Goal: Entertainment & Leisure: Consume media (video, audio)

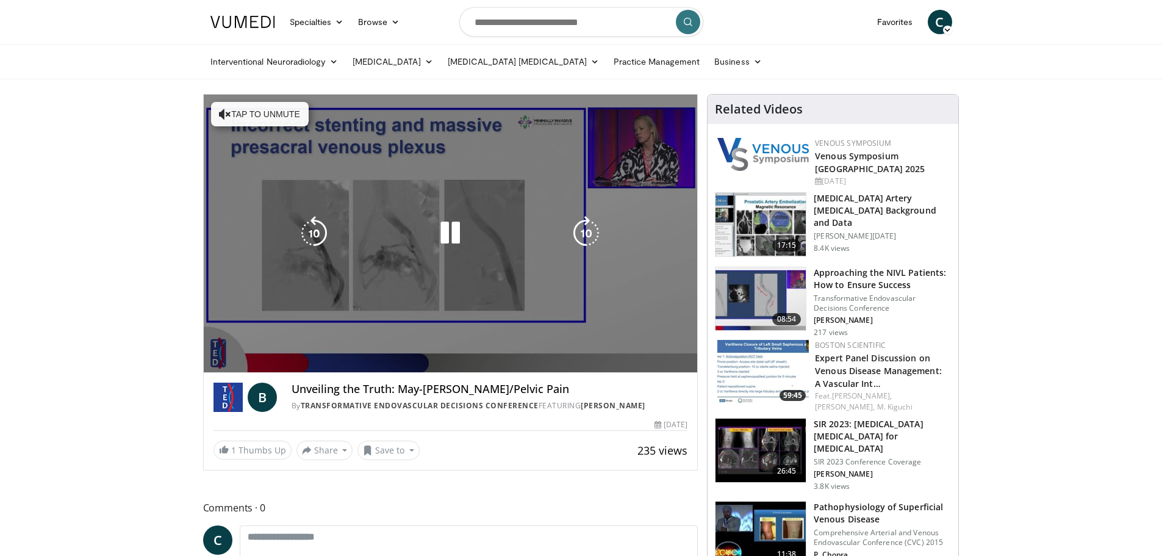
click at [243, 354] on div "10 seconds Tap to unmute" at bounding box center [451, 234] width 494 height 278
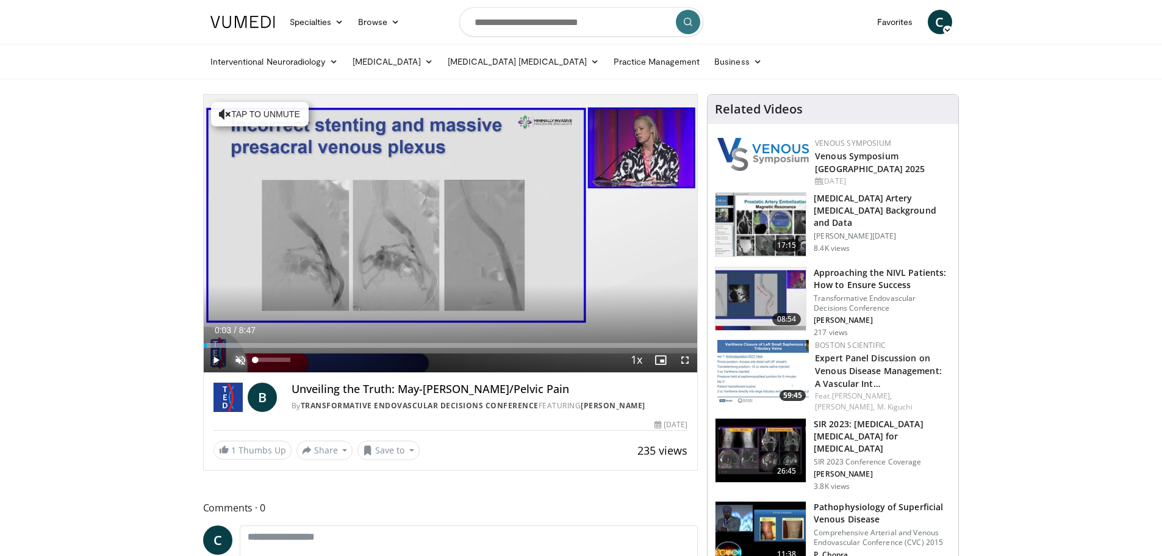
click at [240, 364] on span "Video Player" at bounding box center [240, 360] width 24 height 24
click at [238, 357] on span "Video Player" at bounding box center [240, 360] width 24 height 24
click at [240, 361] on span "Video Player" at bounding box center [240, 360] width 24 height 24
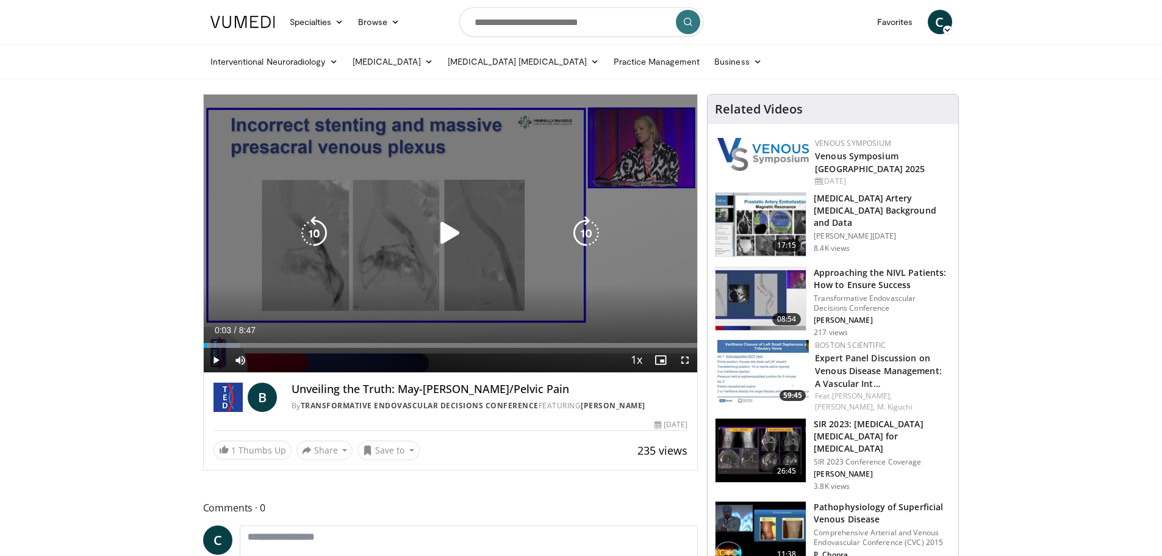
click at [456, 238] on icon "Video Player" at bounding box center [450, 233] width 34 height 34
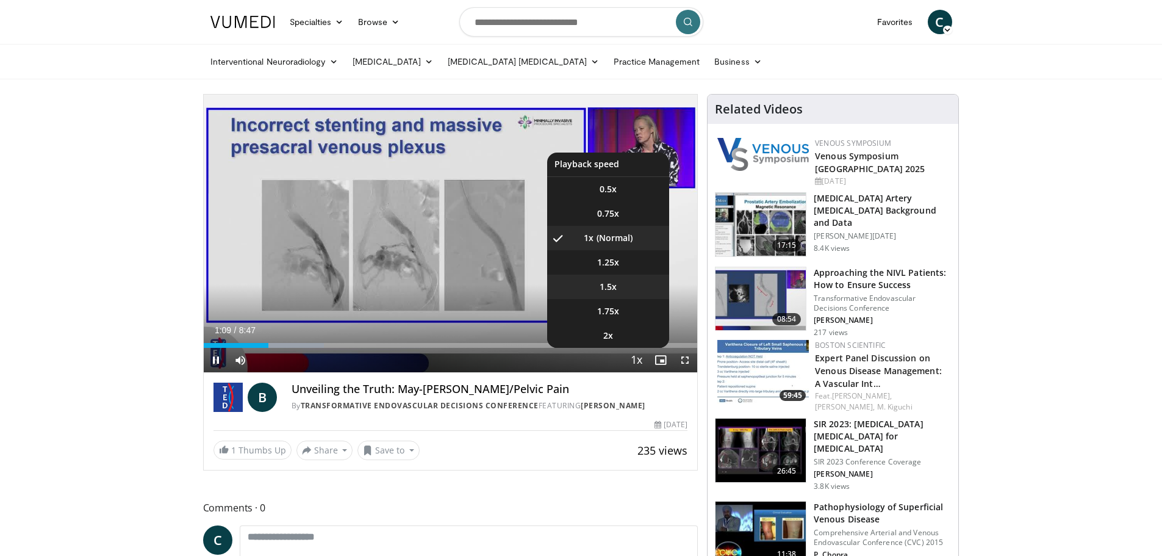
click at [611, 287] on span "1.5x" at bounding box center [608, 287] width 17 height 12
click at [610, 335] on span "2x" at bounding box center [608, 335] width 10 height 12
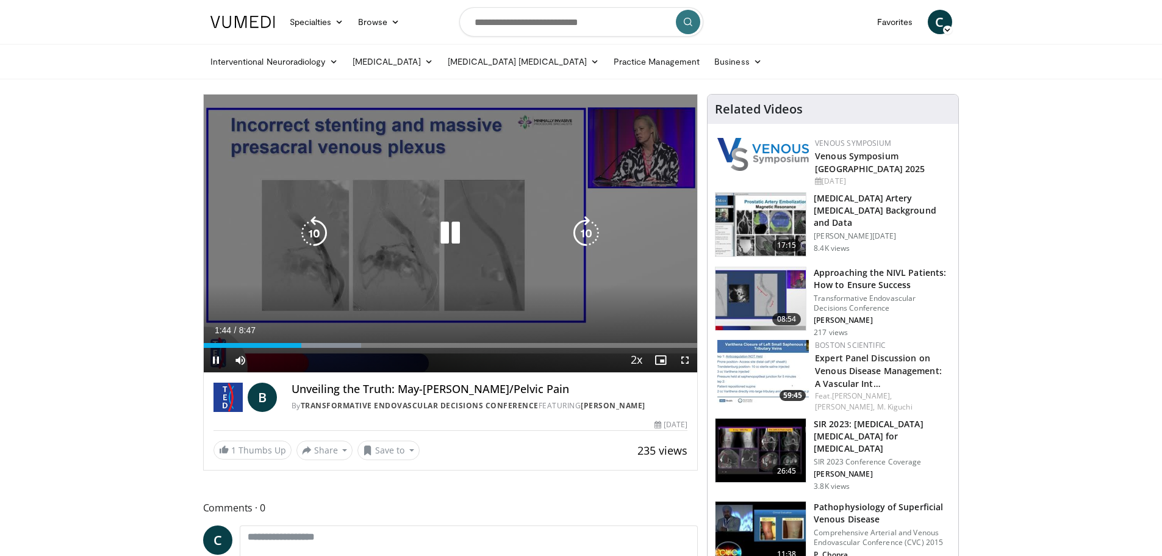
click at [407, 251] on div "10 seconds Tap to unmute" at bounding box center [451, 234] width 494 height 278
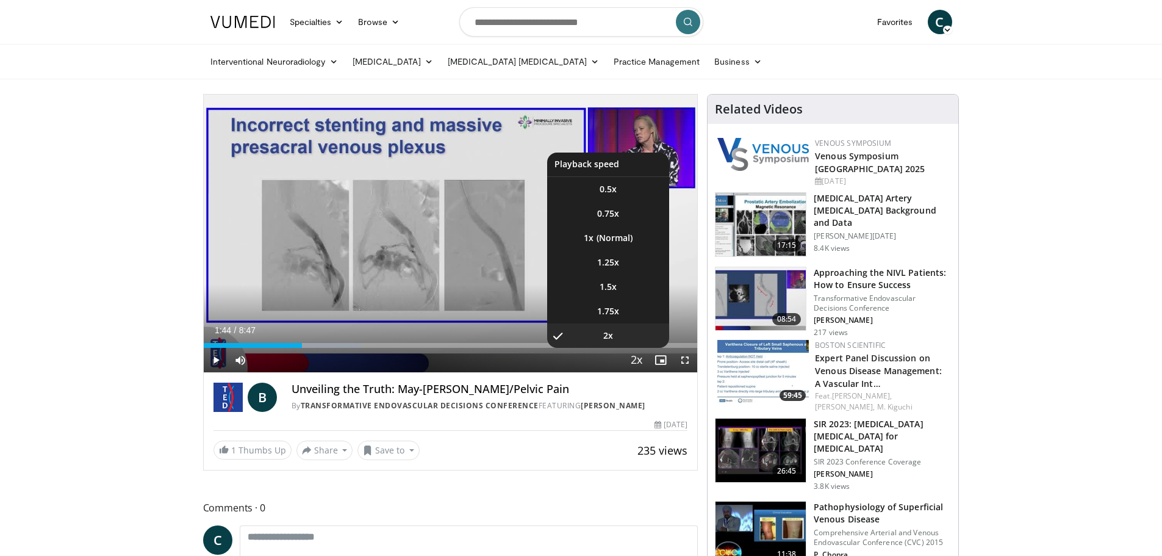
click at [637, 360] on span "Video Player" at bounding box center [636, 360] width 17 height 24
click at [603, 265] on span "1.25x" at bounding box center [608, 262] width 22 height 12
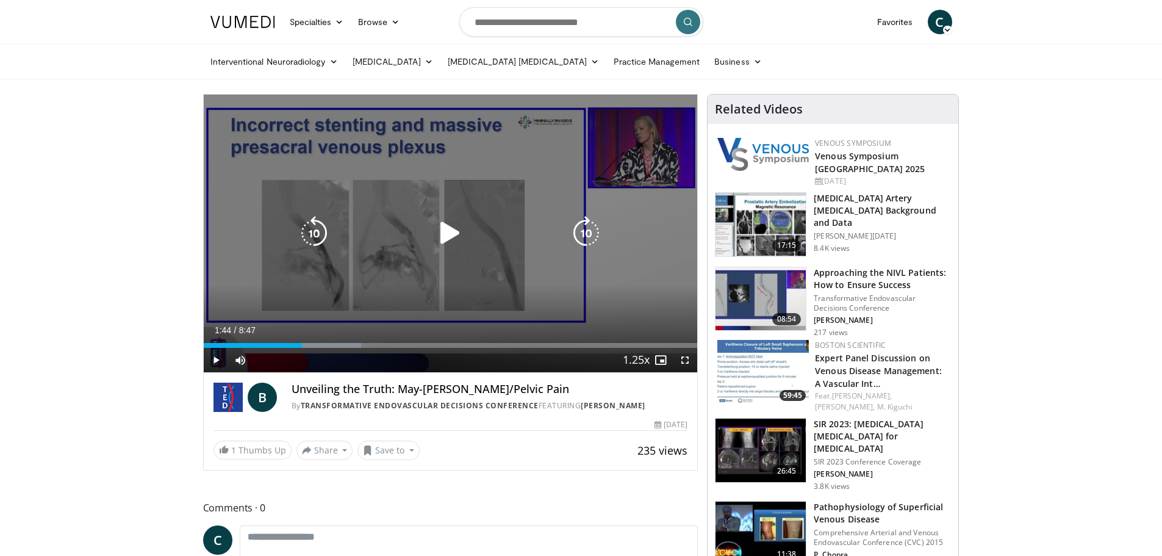
click at [452, 234] on icon "Video Player" at bounding box center [450, 233] width 34 height 34
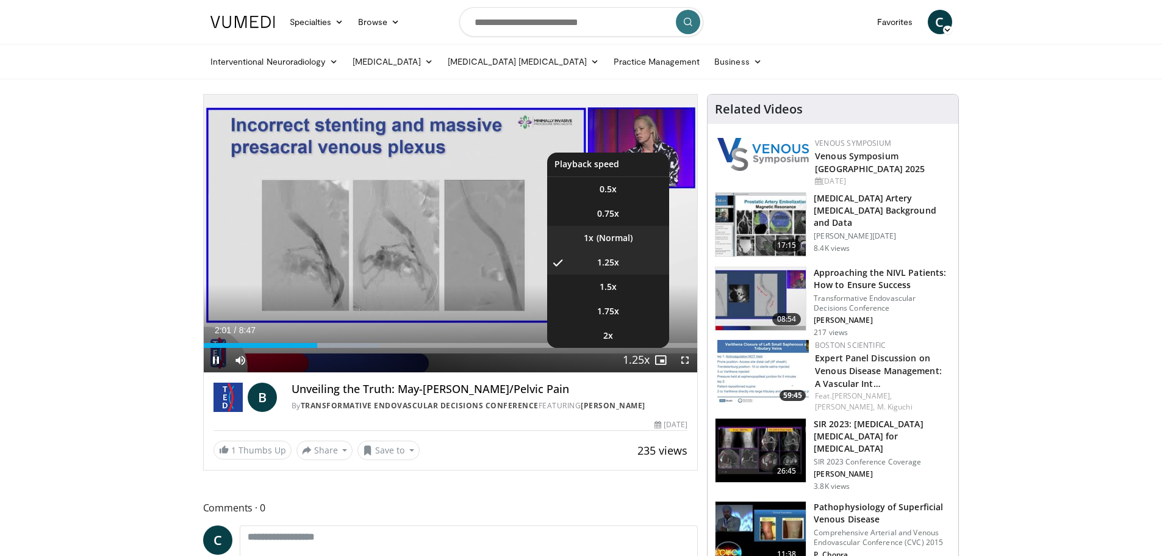
click at [611, 236] on li "1x" at bounding box center [608, 238] width 122 height 24
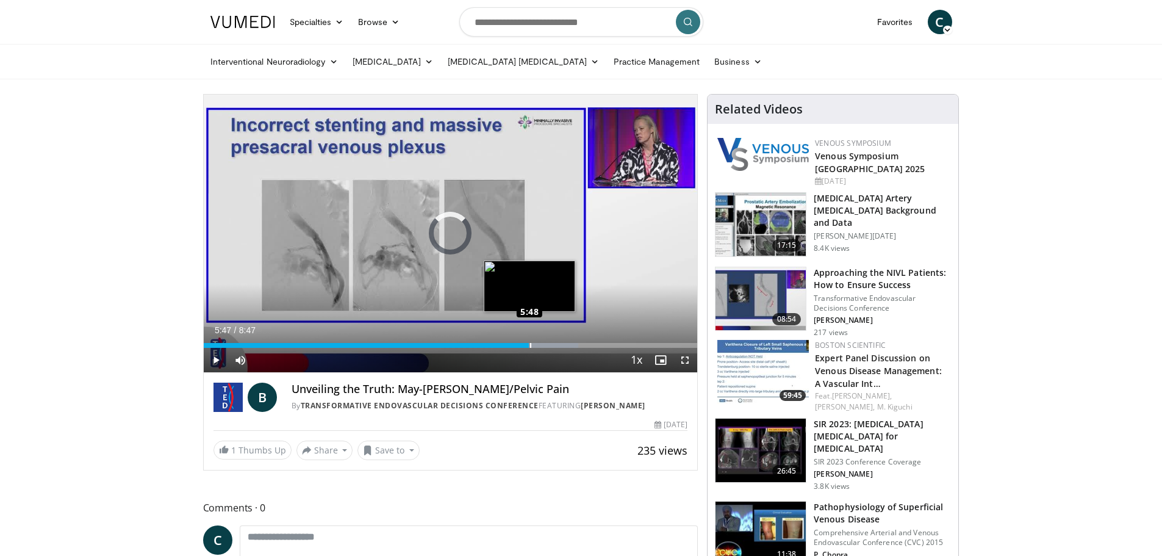
click at [529, 346] on div "Loaded : 75.92% 5:47 5:48" at bounding box center [451, 345] width 494 height 5
click at [543, 349] on div "Current Time 6:00 / Duration 8:47 Play Skip Backward Skip Forward Mute 91% Load…" at bounding box center [451, 360] width 494 height 24
click at [556, 344] on div "Progress Bar" at bounding box center [560, 345] width 86 height 5
click at [573, 345] on div "Progress Bar" at bounding box center [572, 345] width 88 height 5
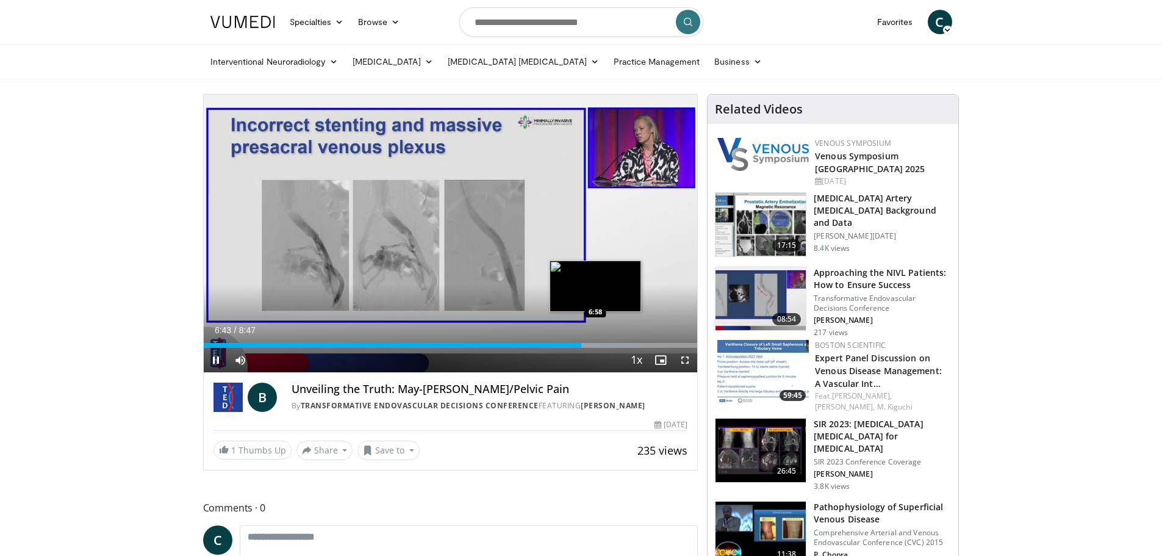
click at [595, 346] on div "Loaded : 88.39% 6:43 6:58" at bounding box center [451, 345] width 494 height 5
click at [608, 344] on div "Progress Bar" at bounding box center [611, 345] width 84 height 5
click at [610, 342] on div "Loaded : 94.03% 7:14 7:14" at bounding box center [451, 342] width 494 height 12
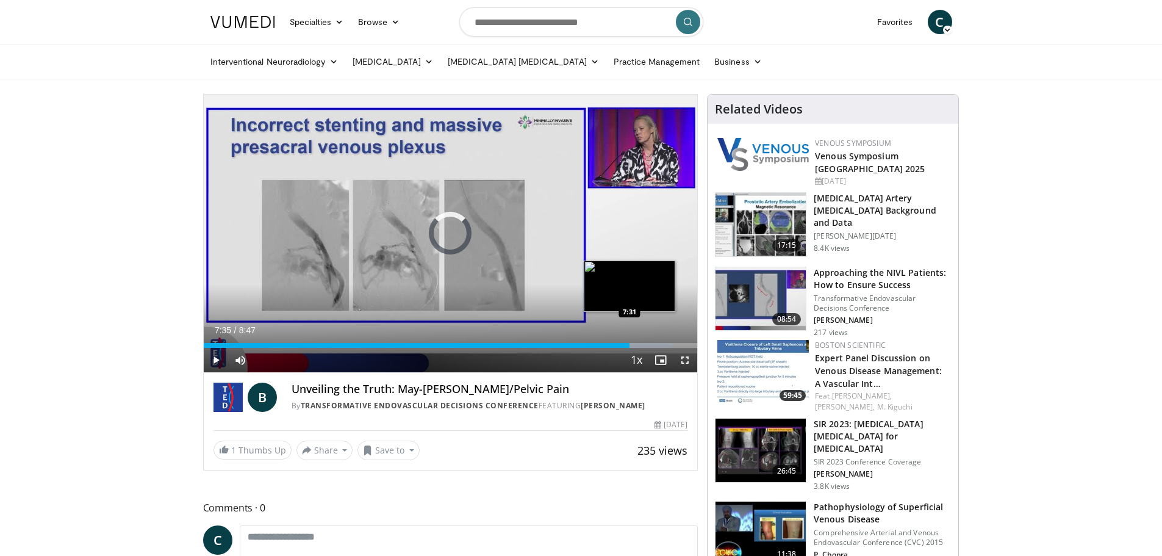
click at [629, 346] on div "Loaded : 94.90% 7:35 7:31" at bounding box center [451, 345] width 494 height 5
click at [640, 346] on div "Loaded : 99.68% 7:46 7:46" at bounding box center [451, 345] width 494 height 5
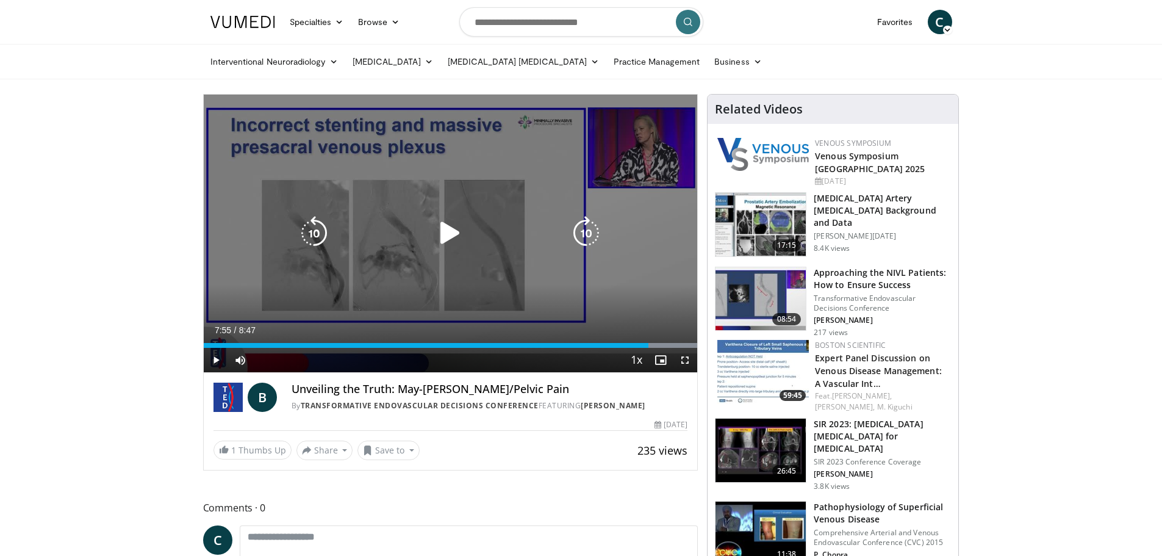
click at [648, 343] on div "Loaded : 100.00% 7:55 7:49" at bounding box center [451, 345] width 494 height 5
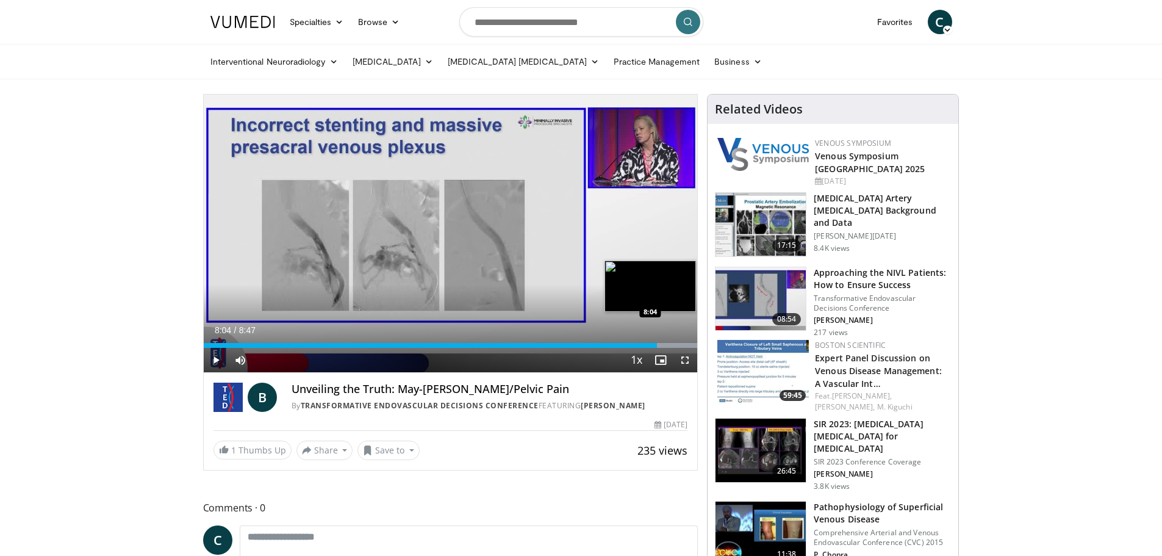
click at [657, 345] on div "Loaded : 100.00% 8:04 8:04" at bounding box center [451, 345] width 494 height 5
click at [664, 345] on div "Loaded : 100.00% 8:12 8:12" at bounding box center [451, 345] width 494 height 5
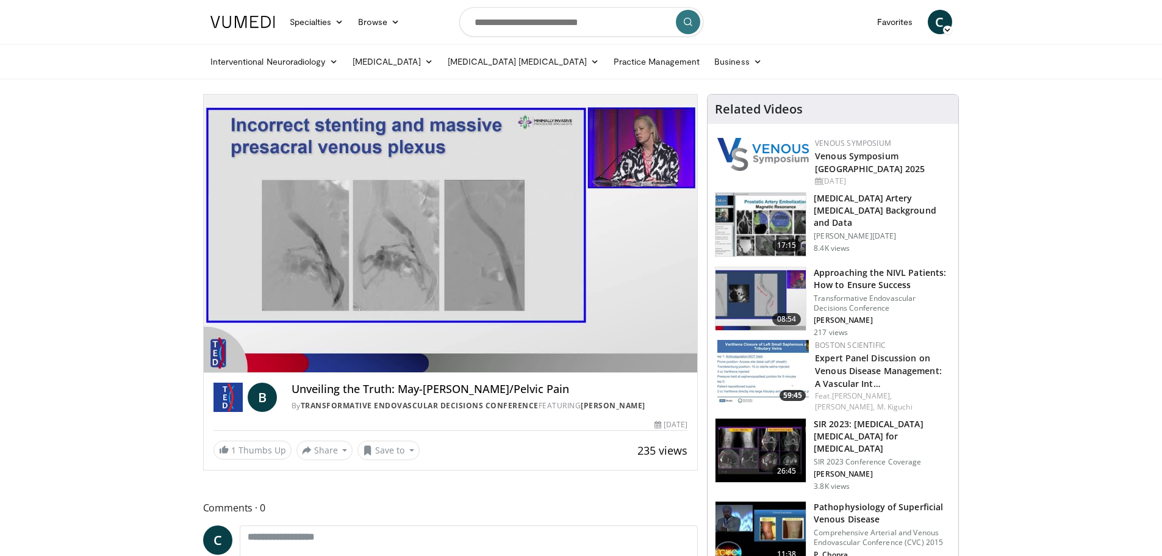
click at [669, 345] on div "10 seconds Tap to unmute" at bounding box center [451, 234] width 494 height 278
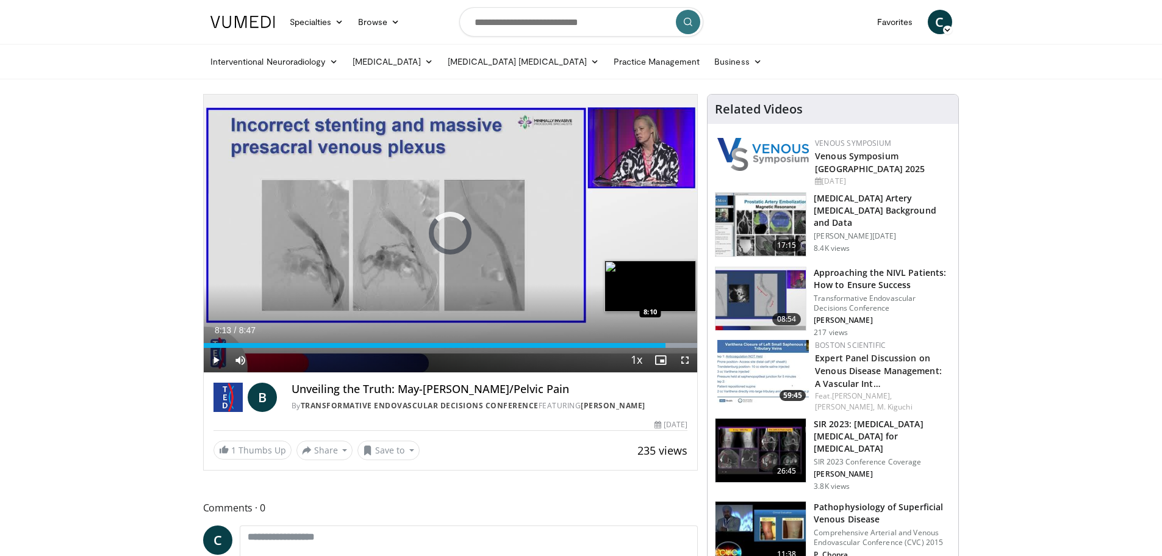
click at [662, 344] on div "8:13" at bounding box center [435, 345] width 462 height 5
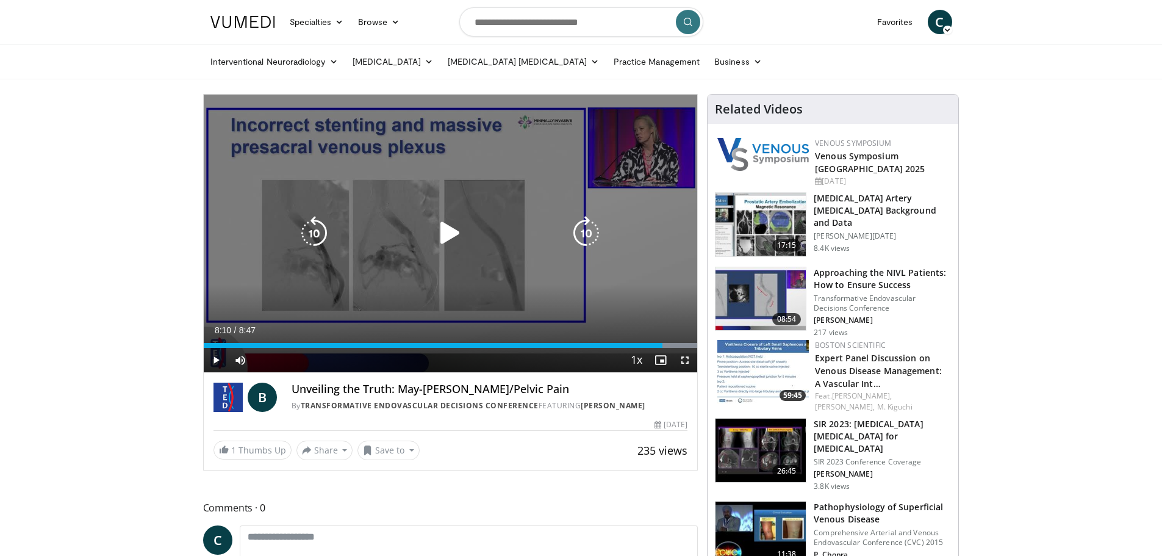
click at [537, 306] on div "10 seconds Tap to unmute" at bounding box center [451, 234] width 494 height 278
